Goal: Information Seeking & Learning: Learn about a topic

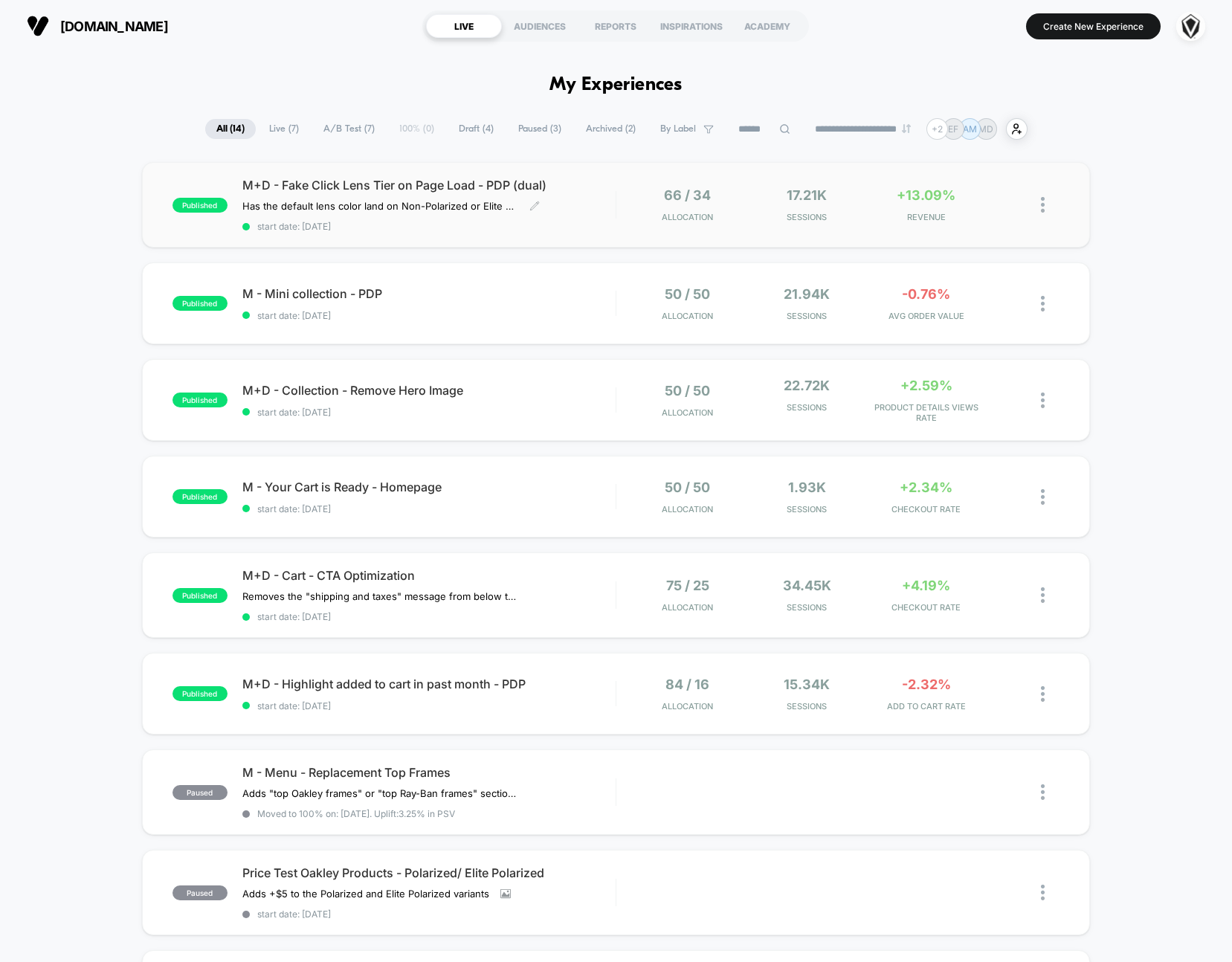
click at [594, 207] on div "M+D - Fake Click Lens Tier on Page Load - PDP (dual) Has the default lens color…" at bounding box center [429, 205] width 374 height 54
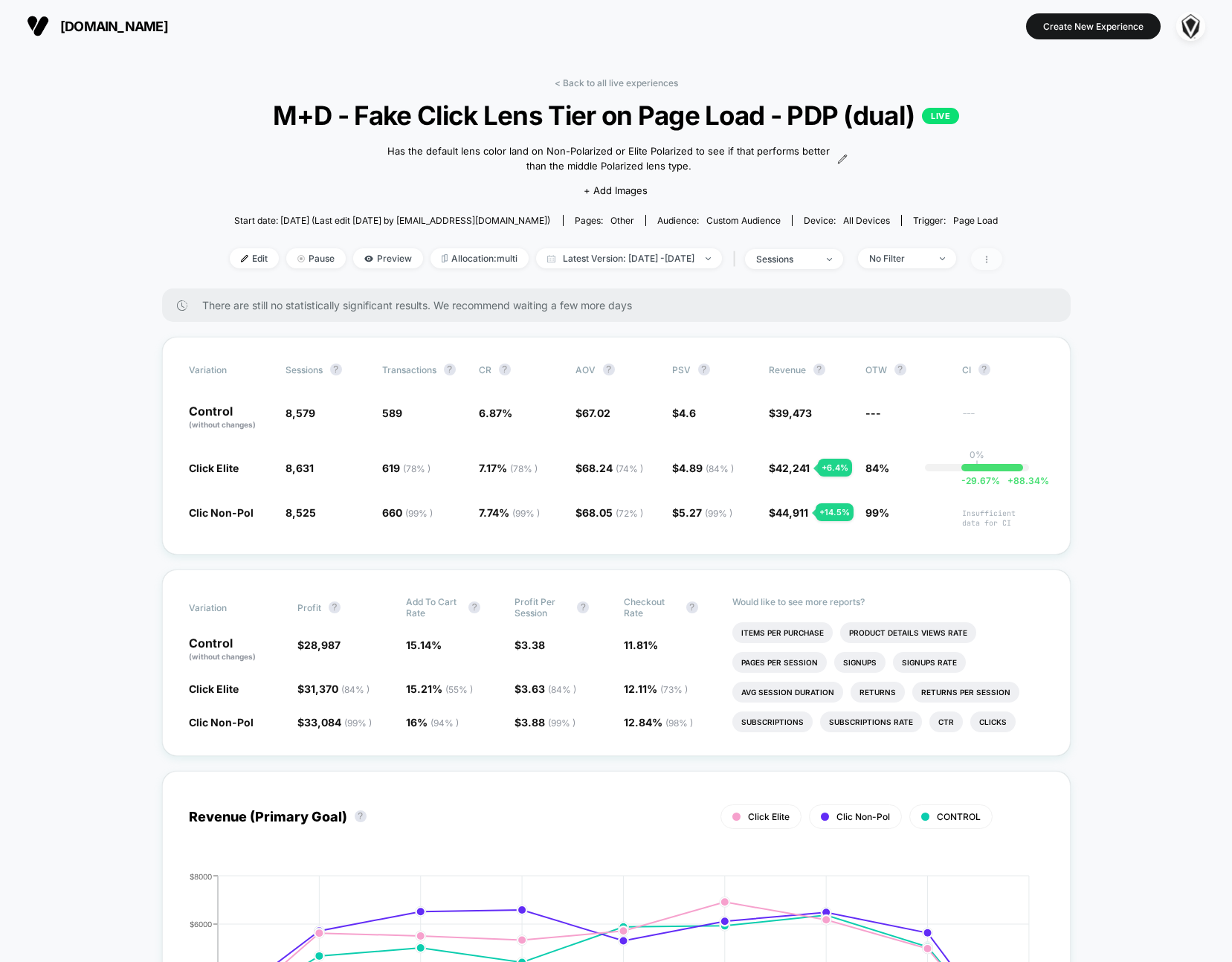
click at [1002, 263] on span at bounding box center [987, 259] width 31 height 22
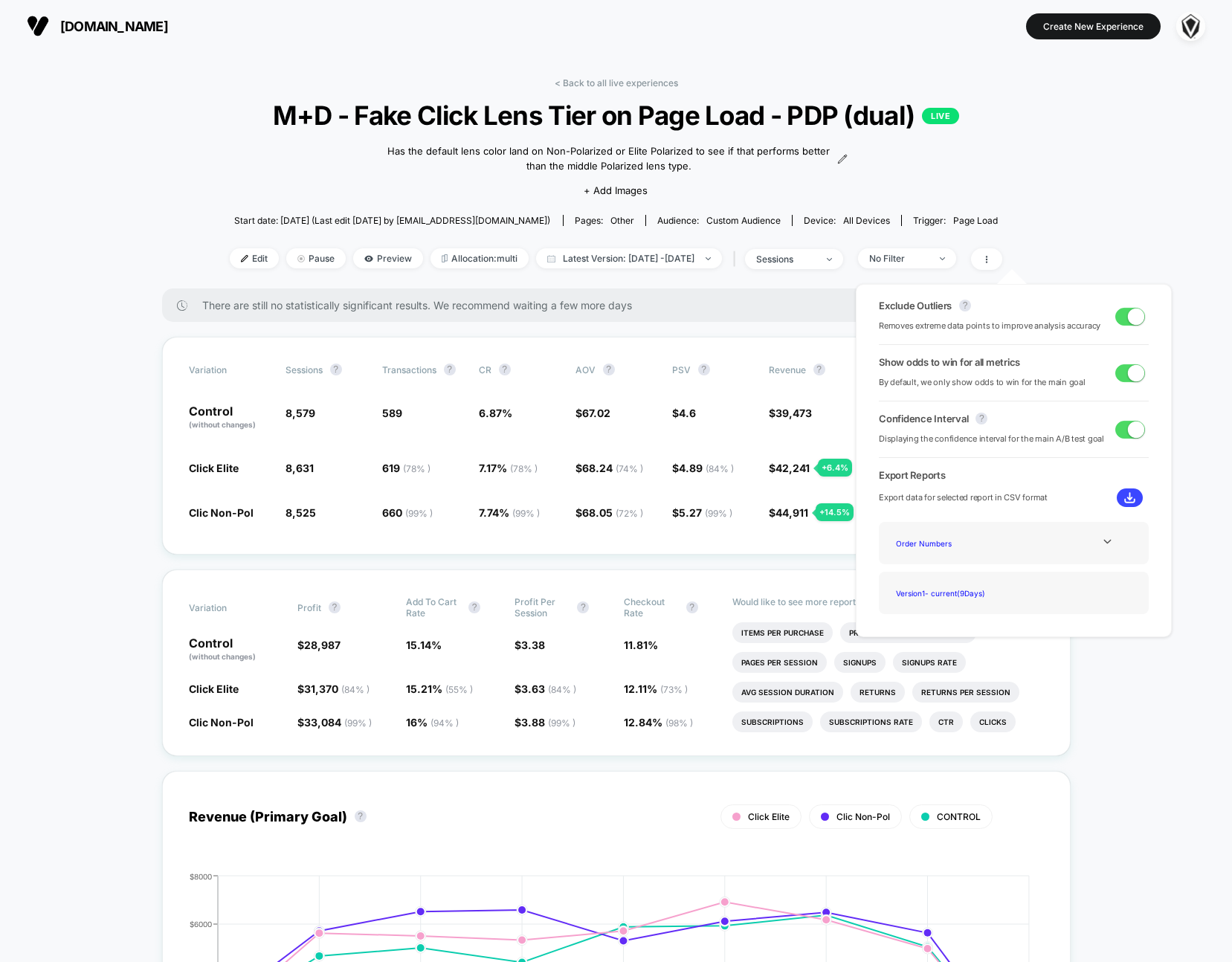
click at [1098, 548] on div "Order Numbers" at bounding box center [1014, 544] width 248 height 20
click at [1107, 544] on icon at bounding box center [1108, 542] width 11 height 11
click at [929, 566] on div "Experience Data" at bounding box center [949, 564] width 119 height 20
click at [921, 544] on div "Experience Data" at bounding box center [949, 544] width 119 height 20
click at [1128, 497] on img at bounding box center [1129, 498] width 11 height 11
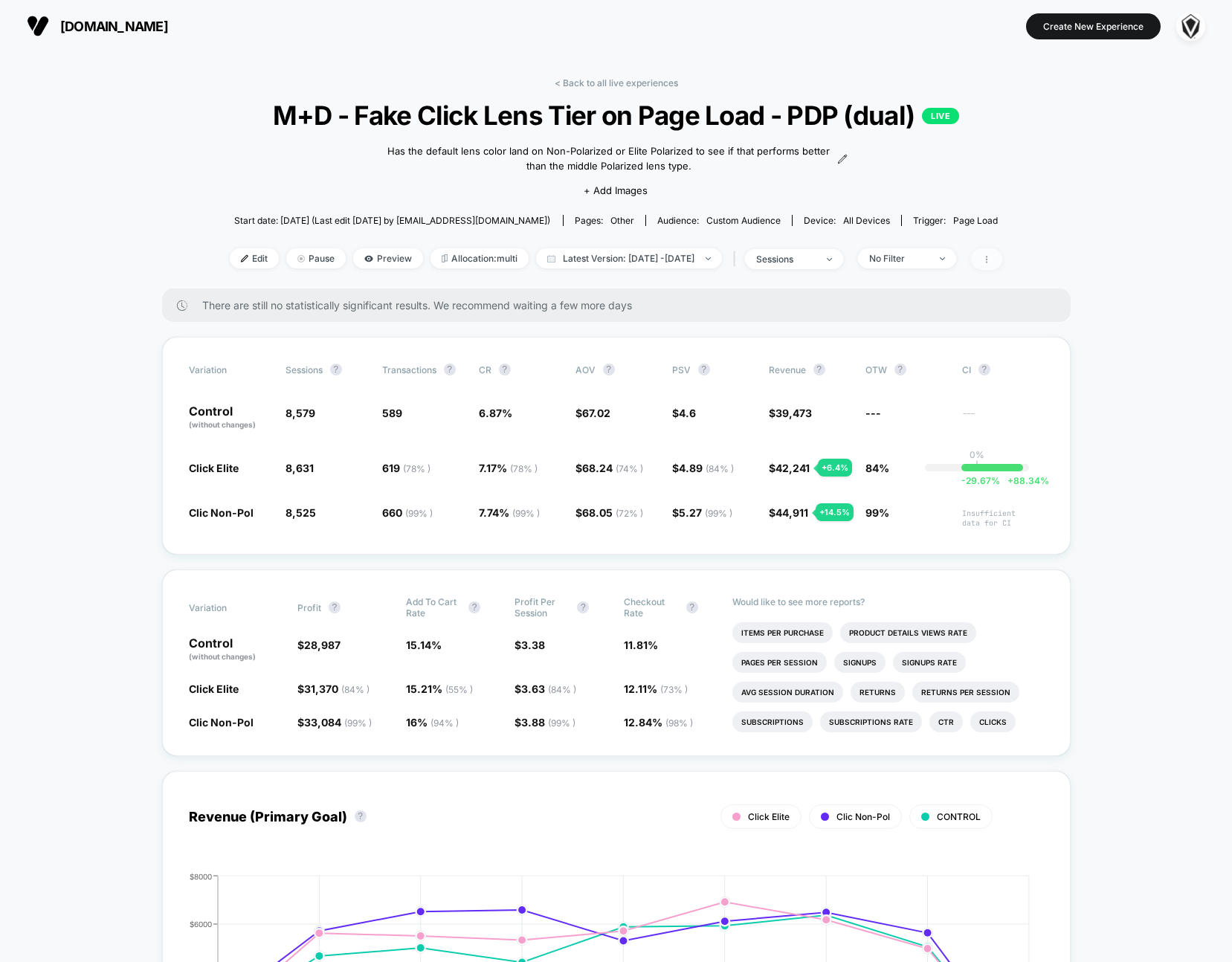
click at [991, 258] on icon at bounding box center [987, 259] width 9 height 9
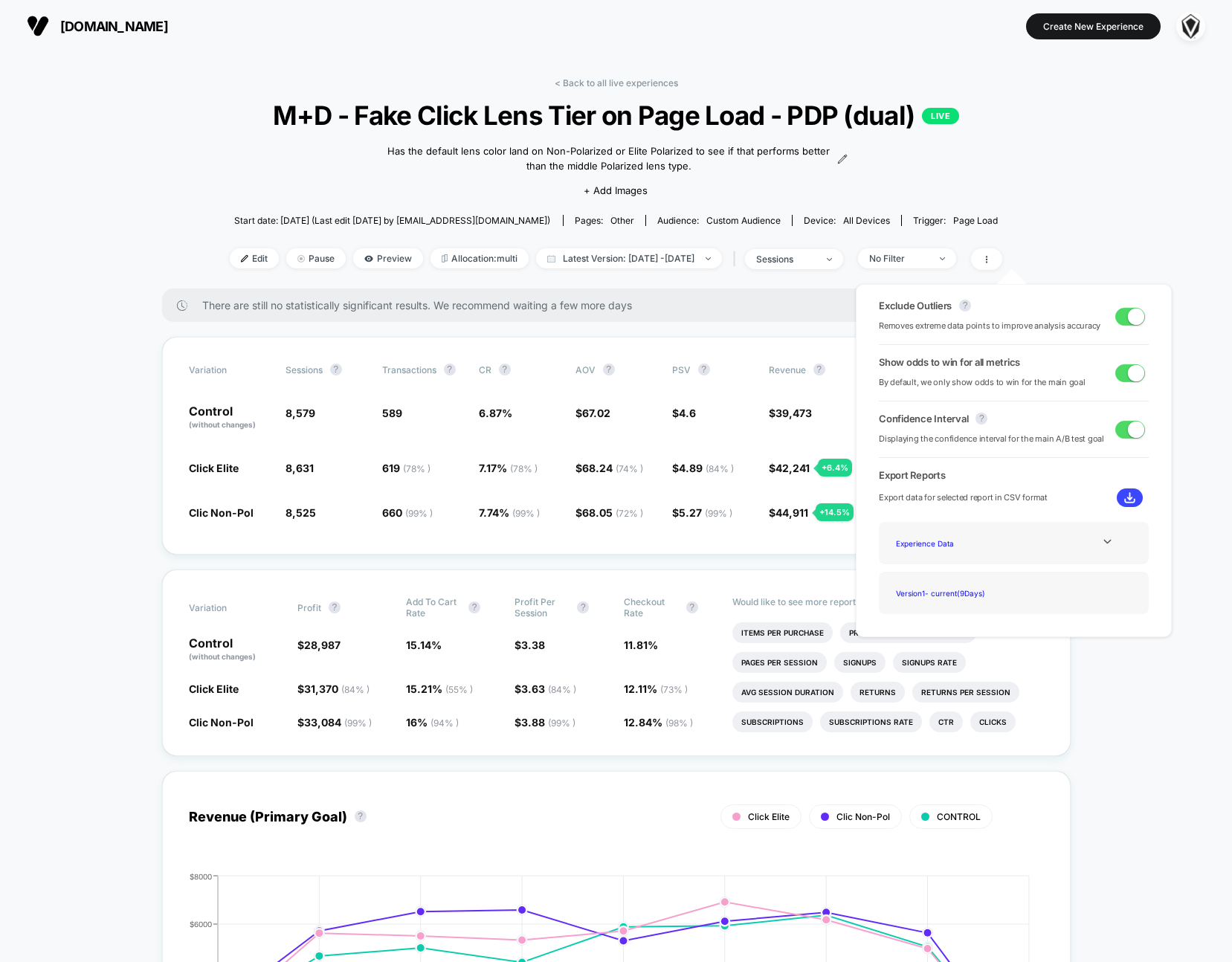
click at [1119, 549] on div "Experience Data" at bounding box center [1014, 544] width 248 height 20
click at [1106, 543] on icon at bounding box center [1108, 542] width 11 height 11
click at [920, 543] on div "Order Numbers" at bounding box center [949, 544] width 119 height 20
click at [1132, 494] on button at bounding box center [1130, 498] width 26 height 19
